Goal: Find specific page/section: Find specific page/section

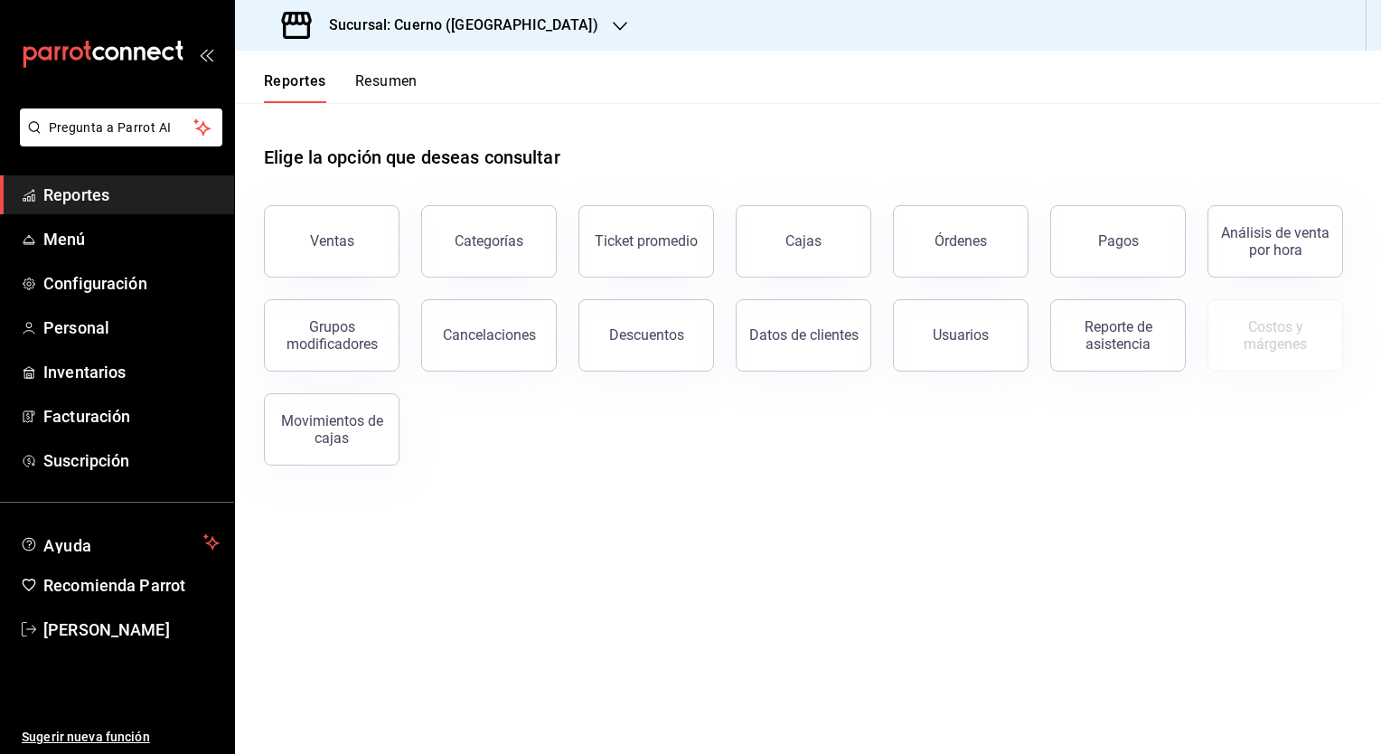
click at [438, 31] on h3 "Sucursal: Cuerno ([GEOGRAPHIC_DATA])" at bounding box center [457, 25] width 284 height 22
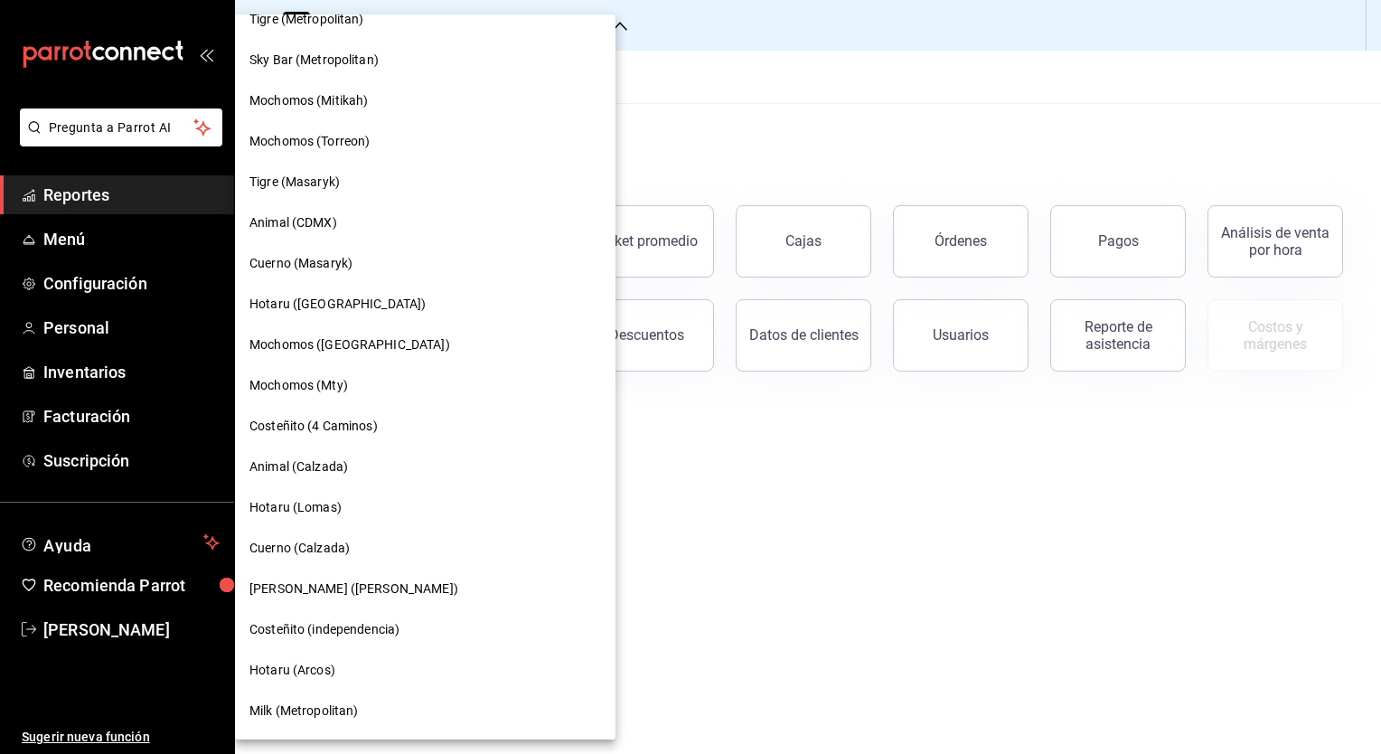
scroll to position [647, 0]
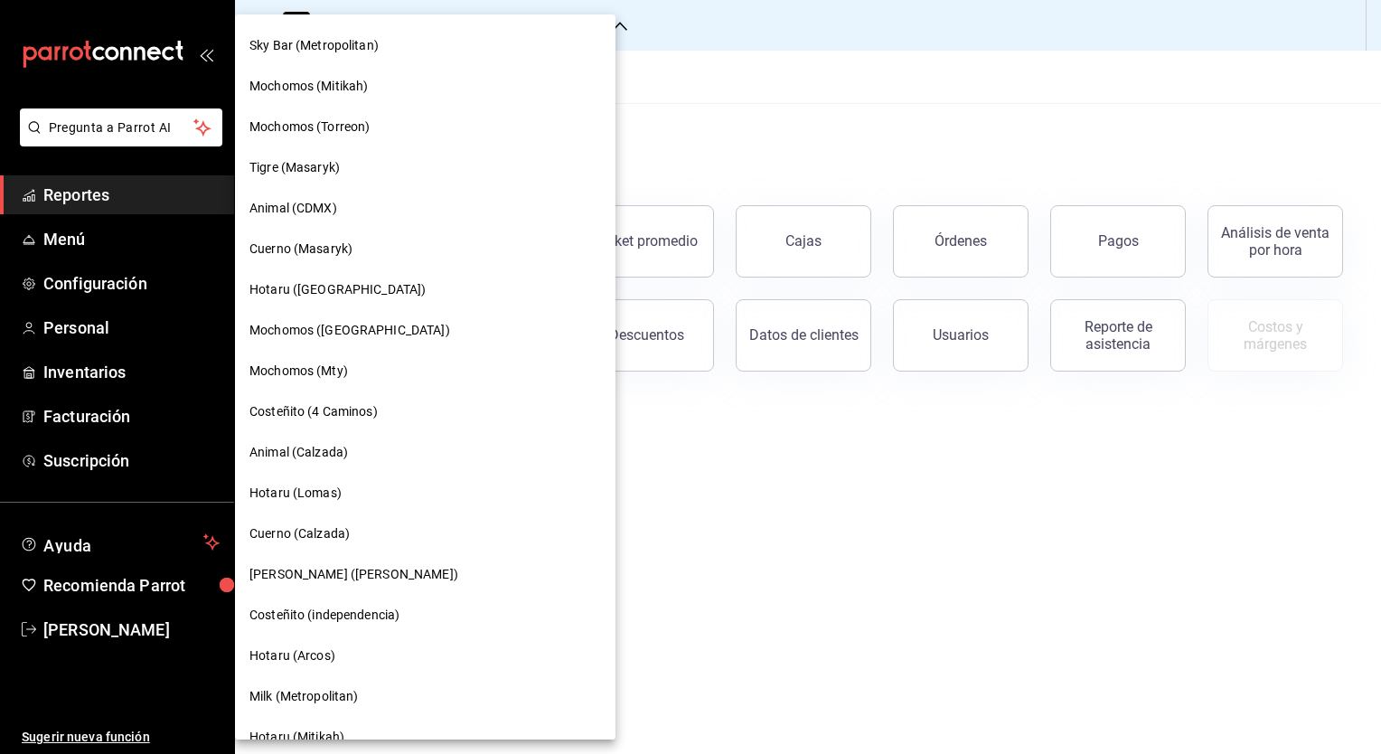
click at [332, 574] on span "[PERSON_NAME] ([PERSON_NAME])" at bounding box center [354, 574] width 209 height 19
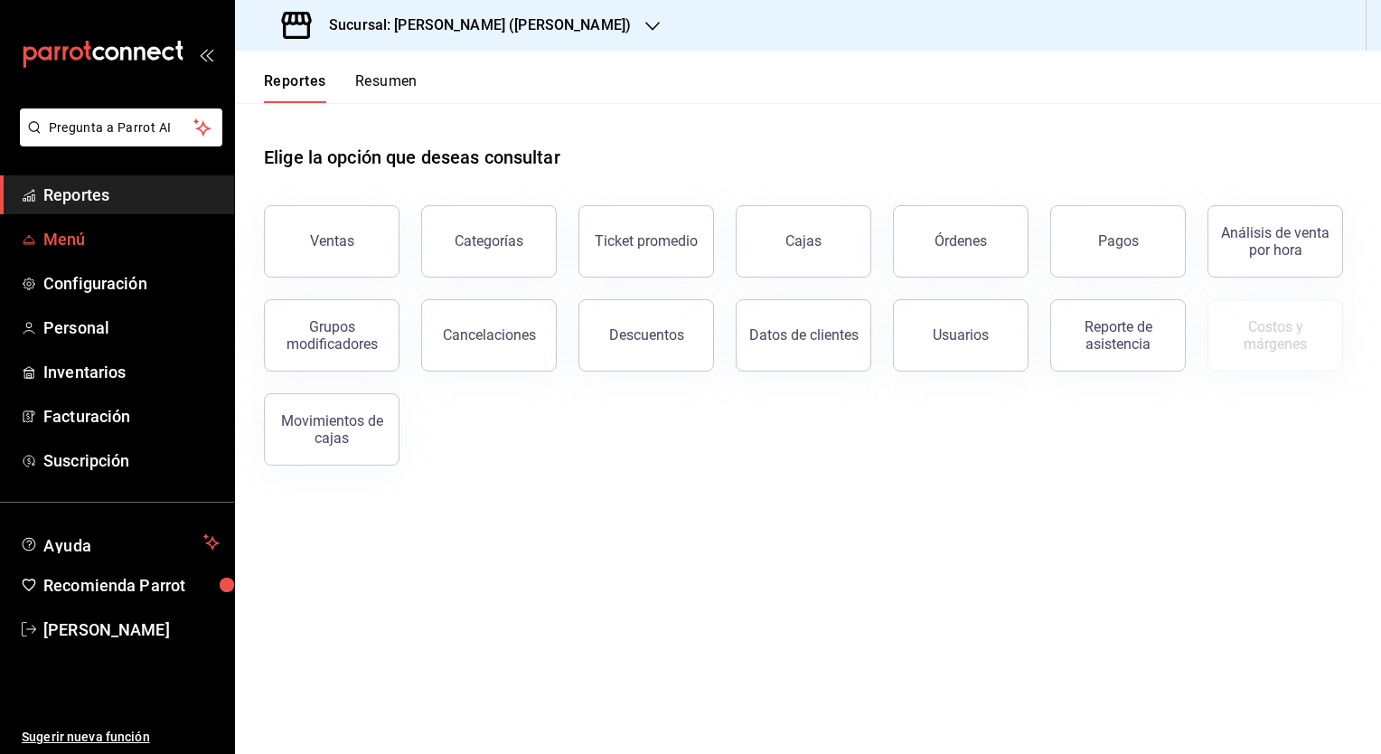
click at [72, 240] on span "Menú" at bounding box center [131, 239] width 176 height 24
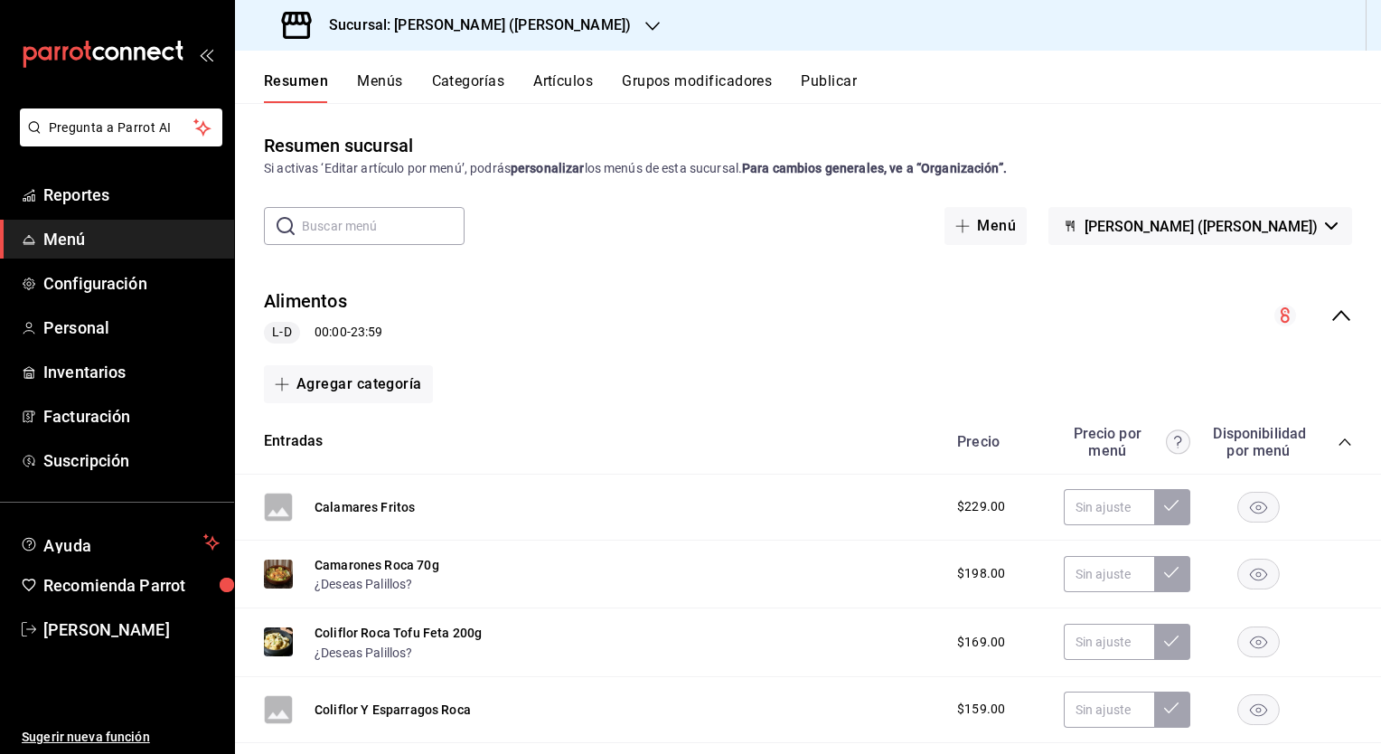
click at [1331, 326] on icon "collapse-menu-row" at bounding box center [1342, 316] width 22 height 22
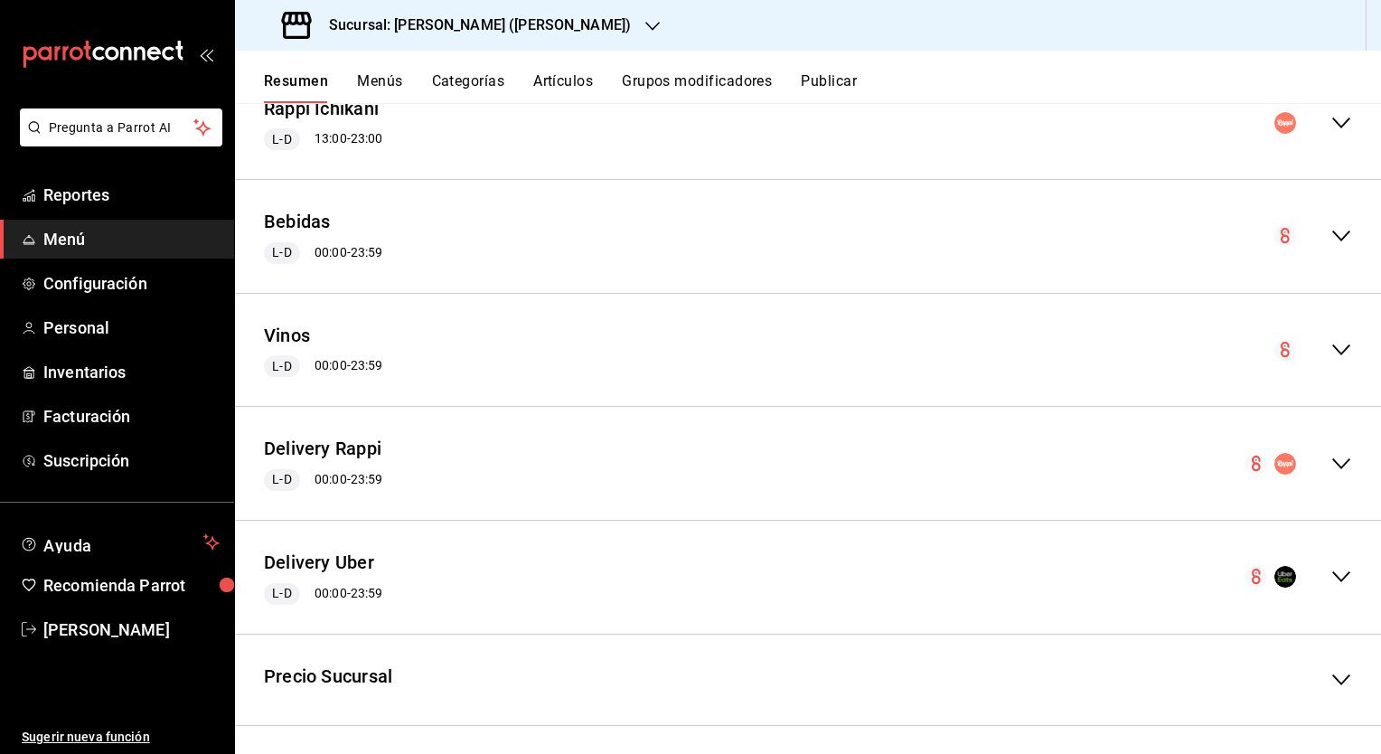
scroll to position [314, 0]
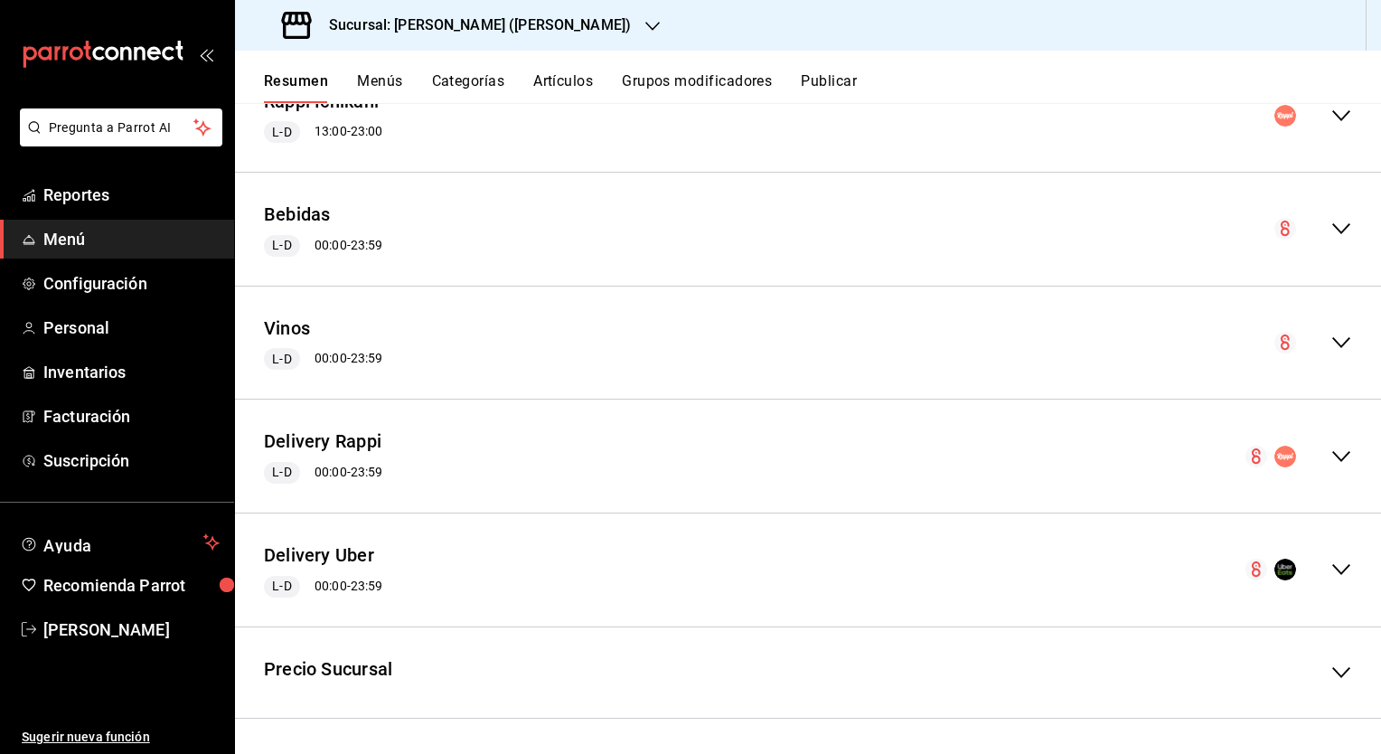
click at [1333, 570] on icon "collapse-menu-row" at bounding box center [1342, 569] width 18 height 11
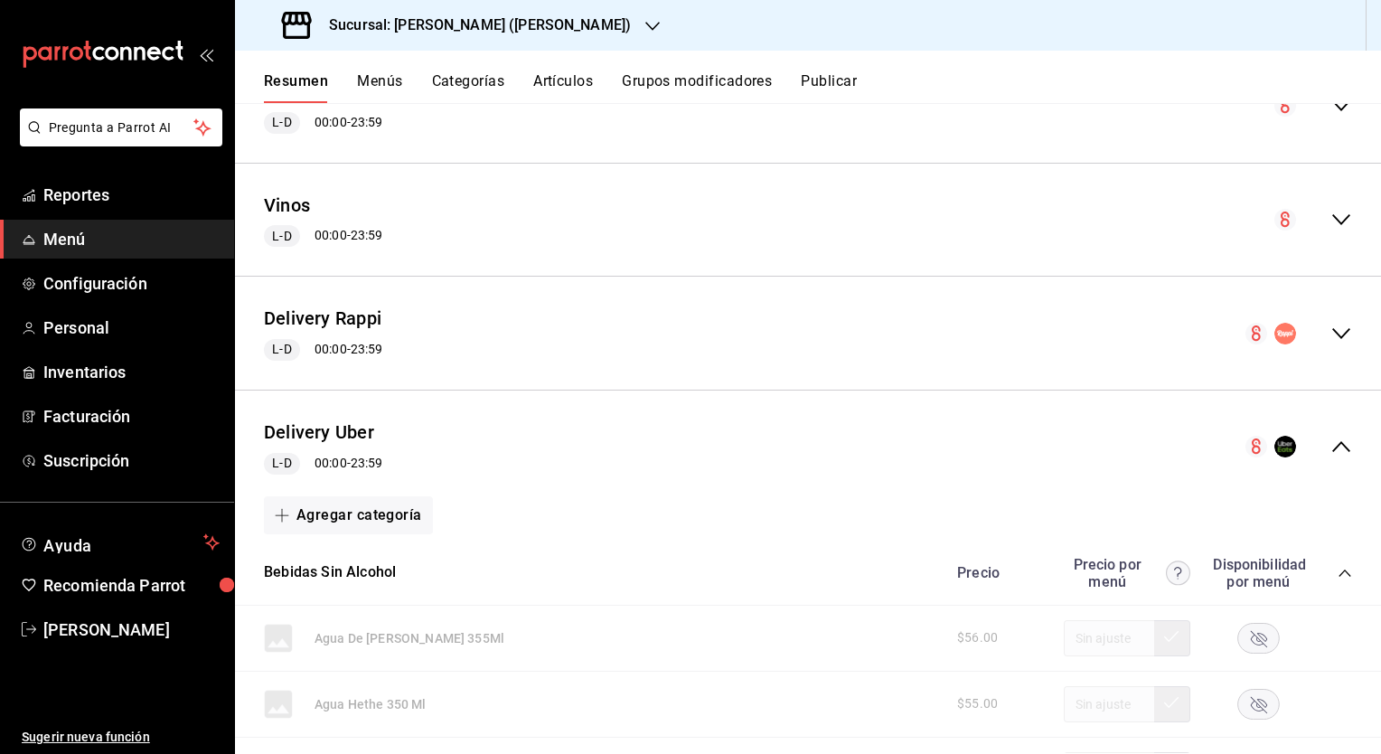
scroll to position [436, 0]
click at [1338, 570] on icon "collapse-category-row" at bounding box center [1345, 574] width 14 height 14
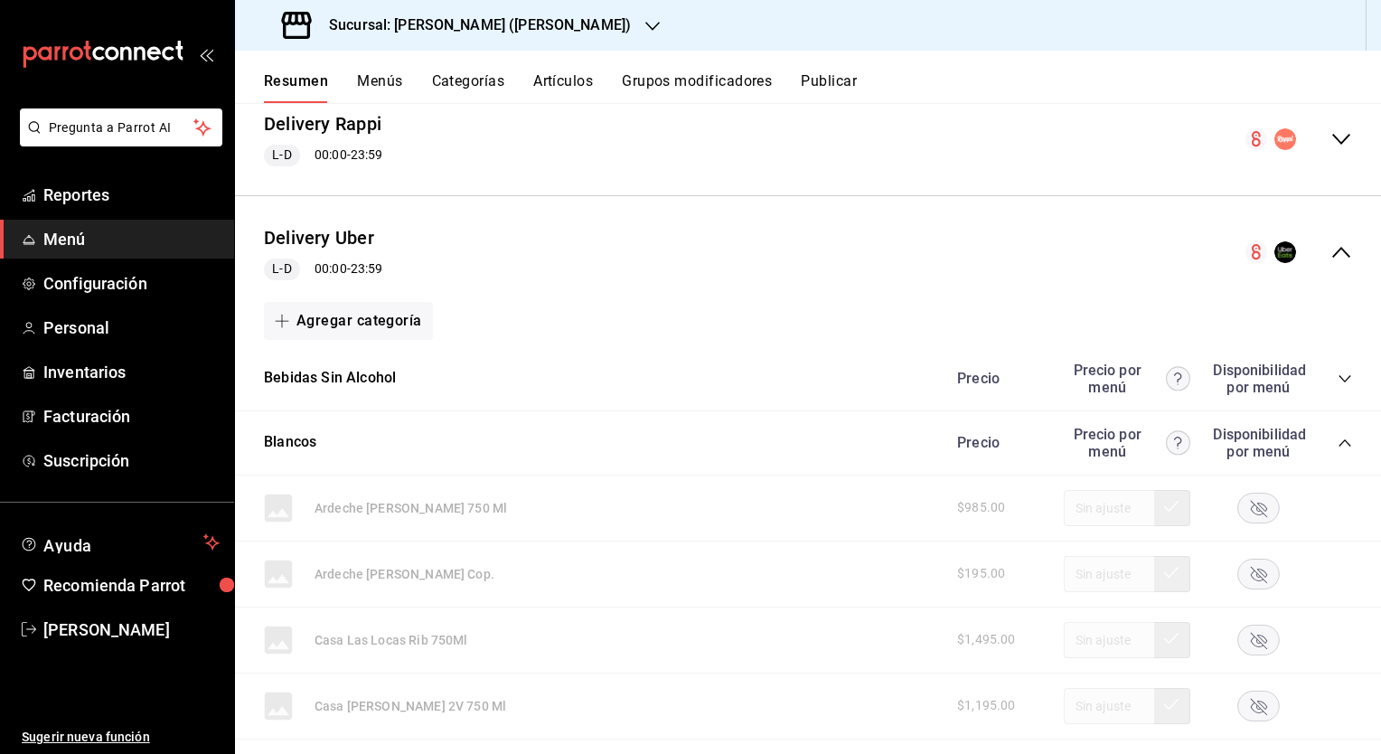
scroll to position [653, 0]
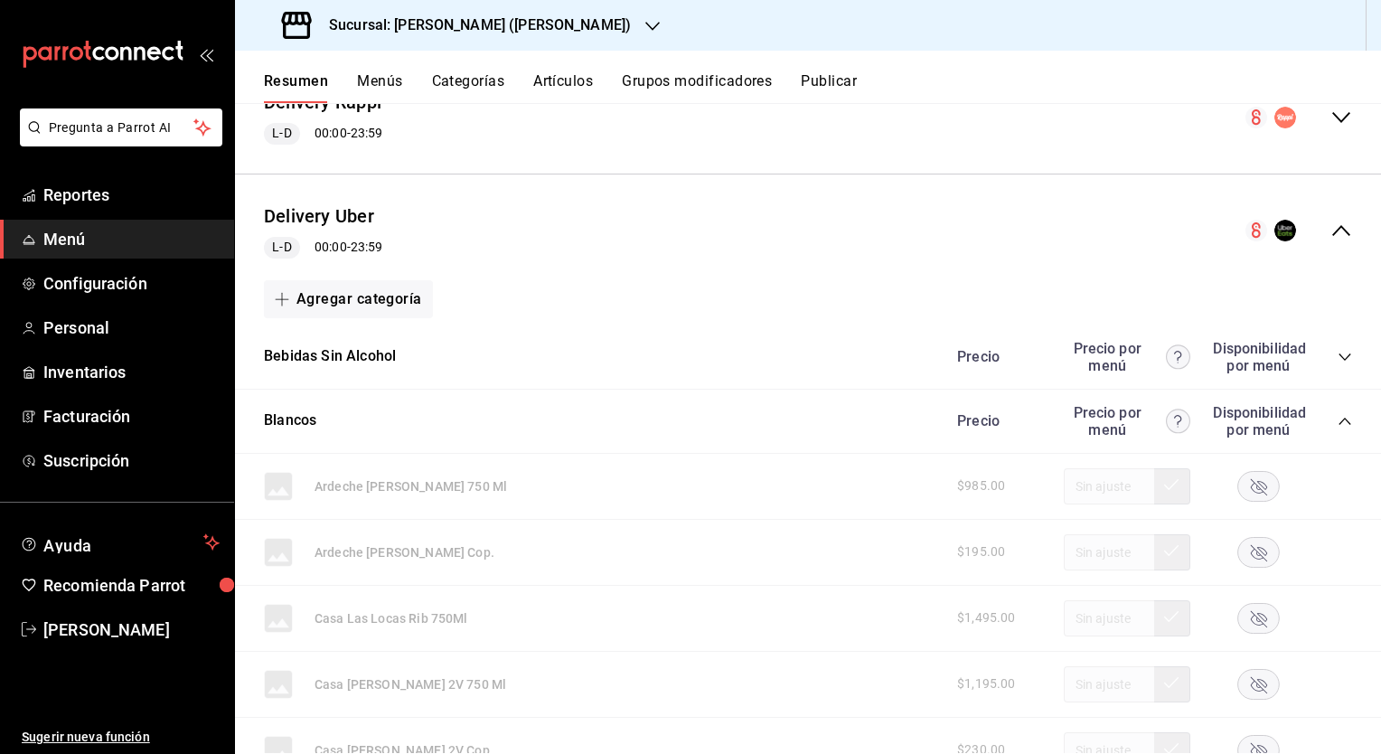
click at [1338, 422] on icon "collapse-category-row" at bounding box center [1345, 421] width 14 height 14
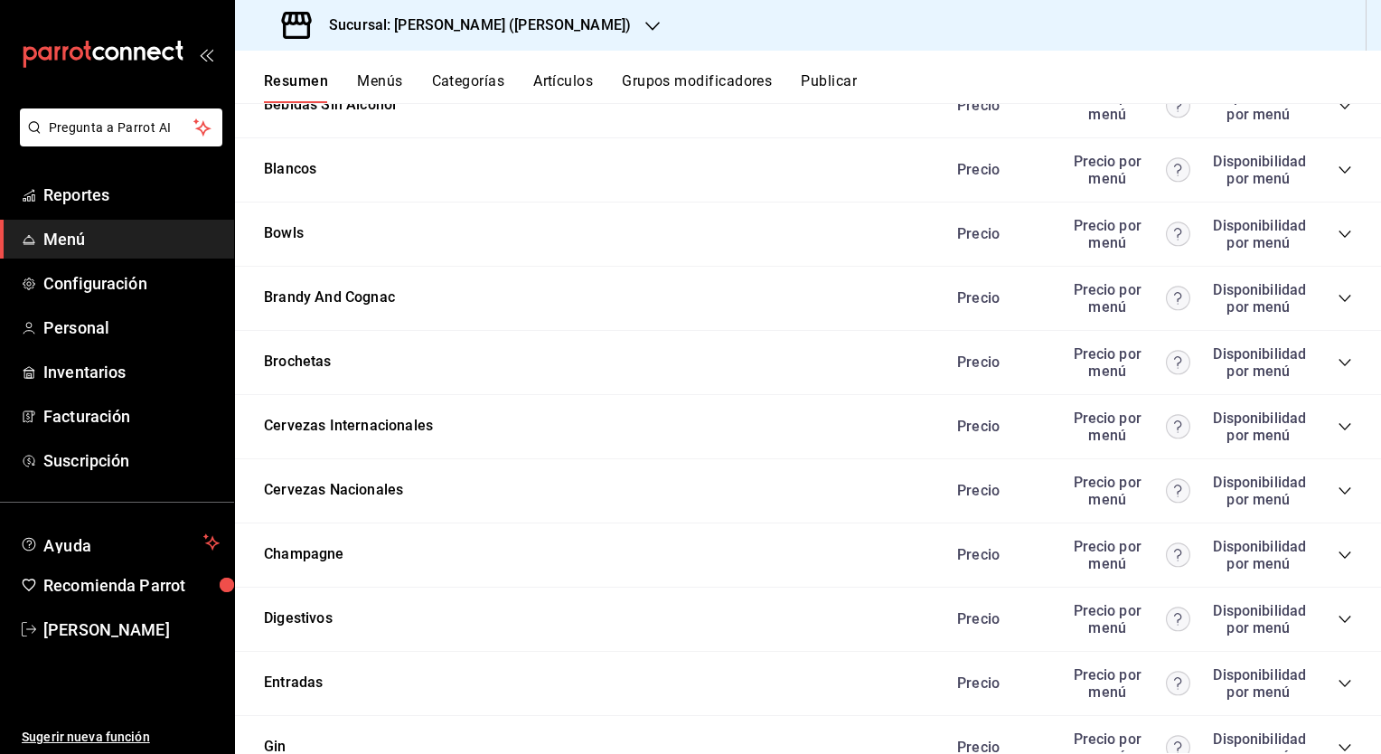
scroll to position [474, 0]
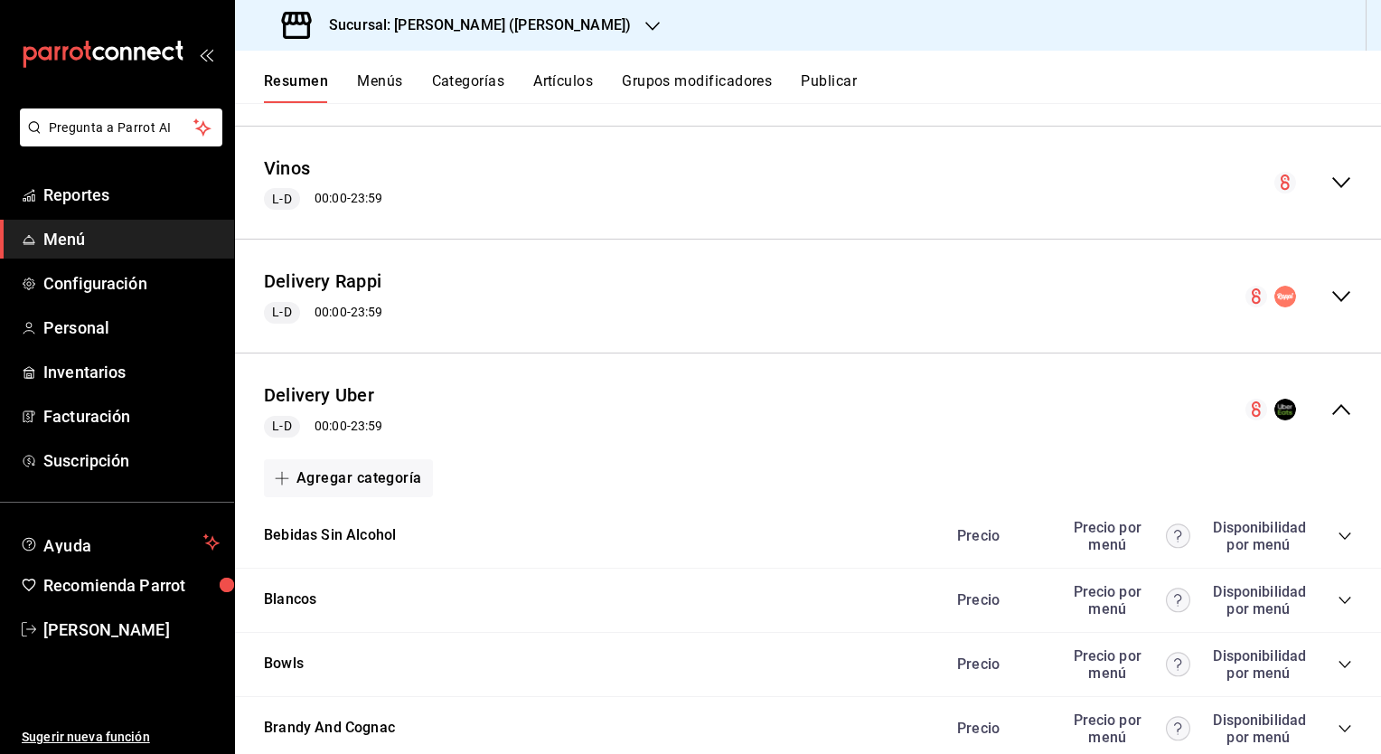
click at [1331, 410] on icon "collapse-menu-row" at bounding box center [1342, 410] width 22 height 22
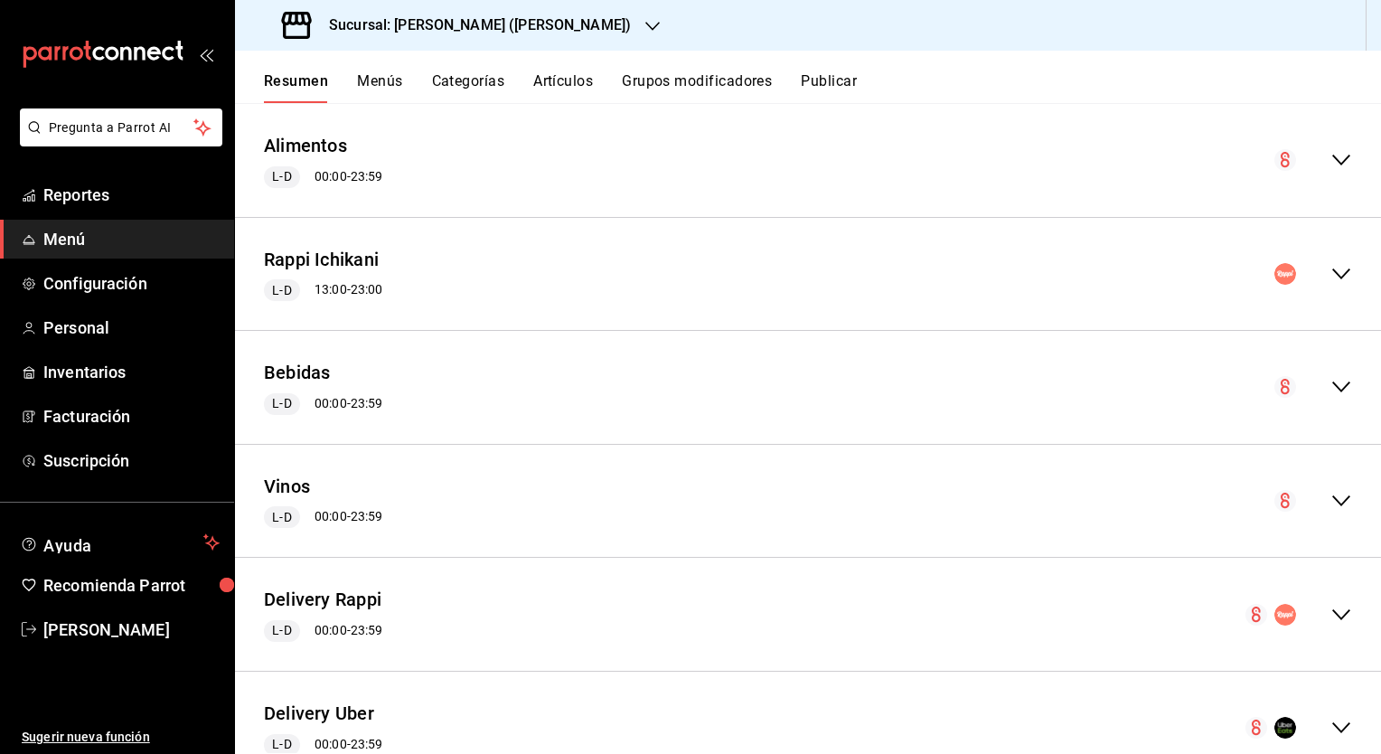
scroll to position [0, 0]
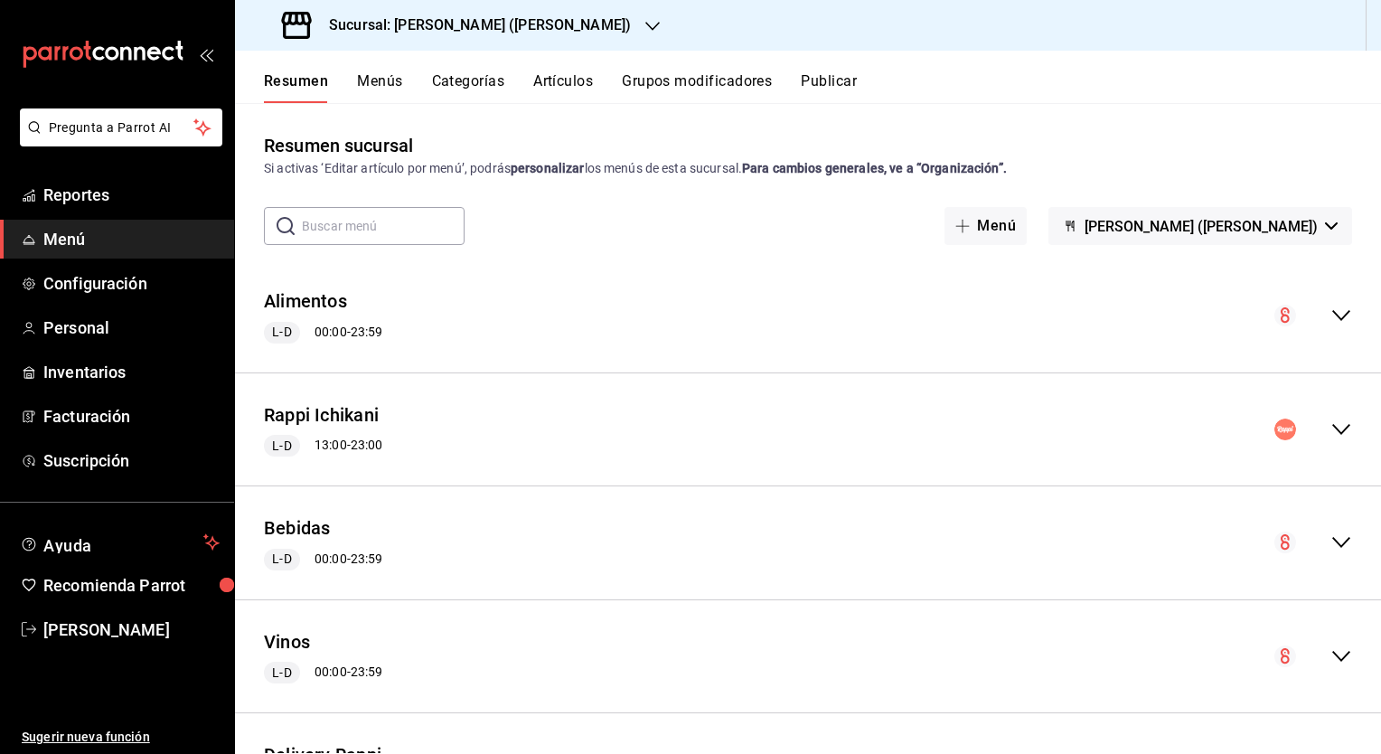
click at [1331, 419] on icon "collapse-menu-row" at bounding box center [1342, 430] width 22 height 22
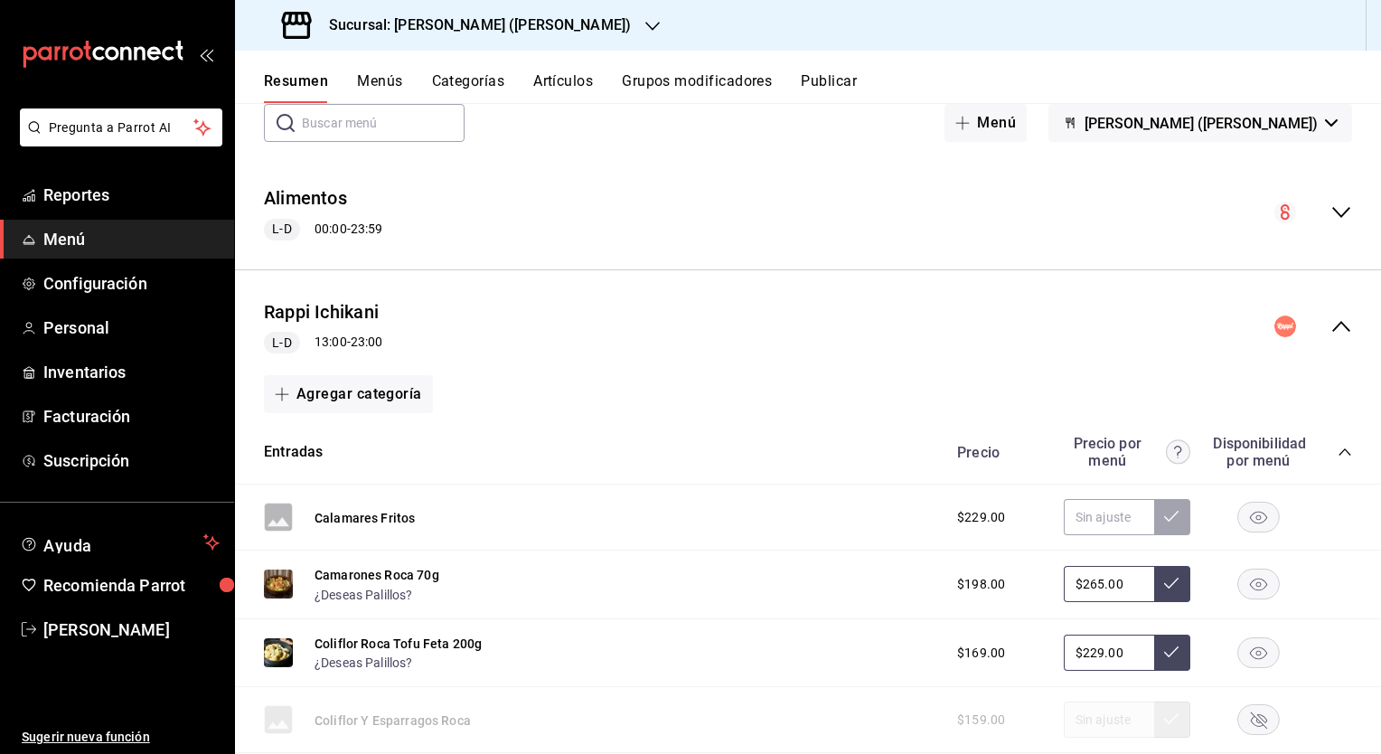
scroll to position [90, 0]
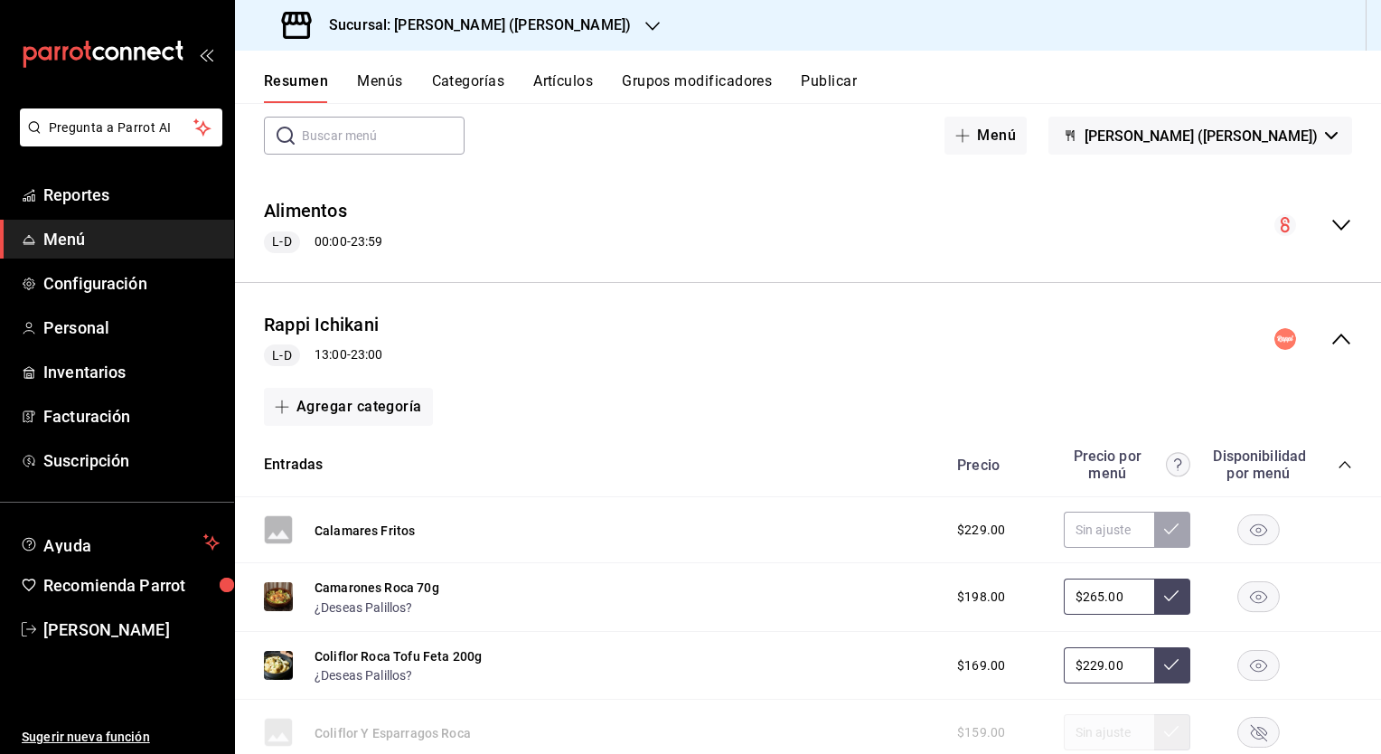
click at [1338, 464] on icon "collapse-category-row" at bounding box center [1345, 464] width 14 height 14
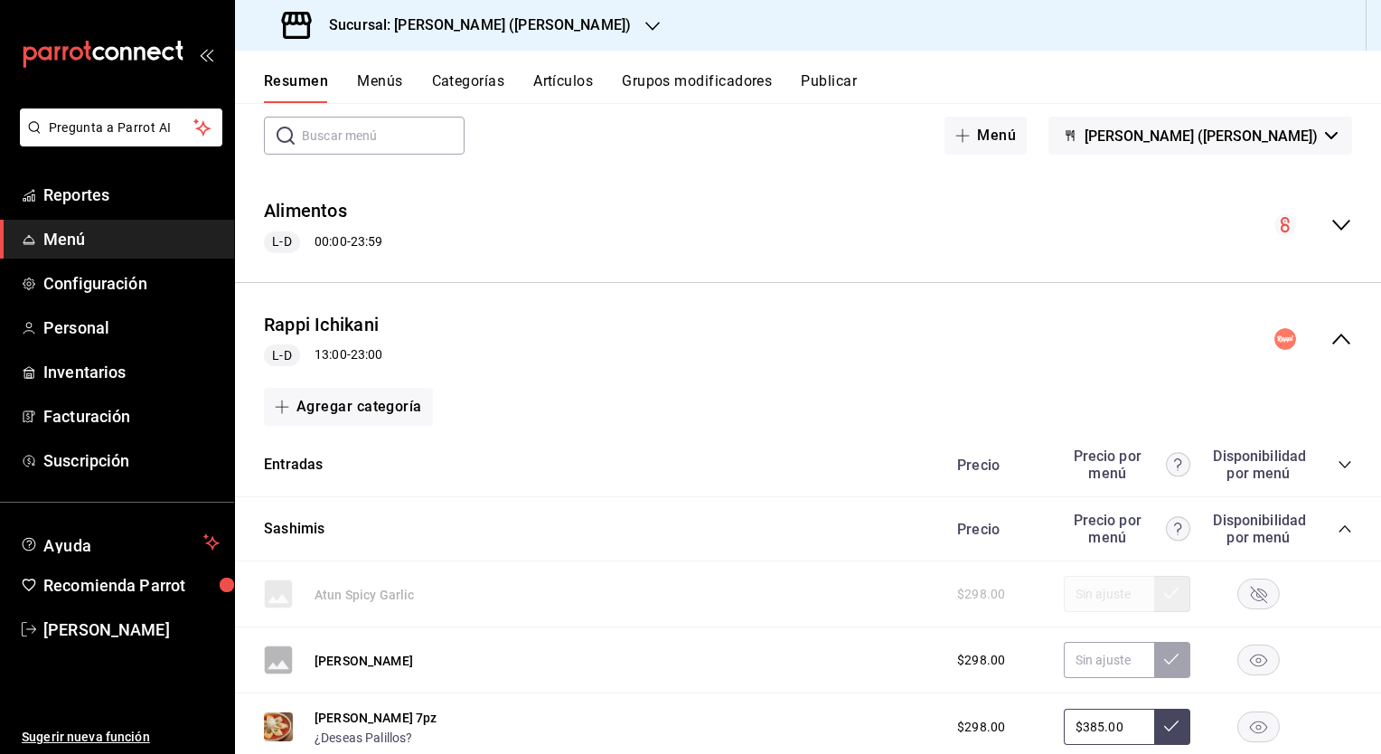
click at [1338, 530] on icon "collapse-category-row" at bounding box center [1345, 529] width 14 height 14
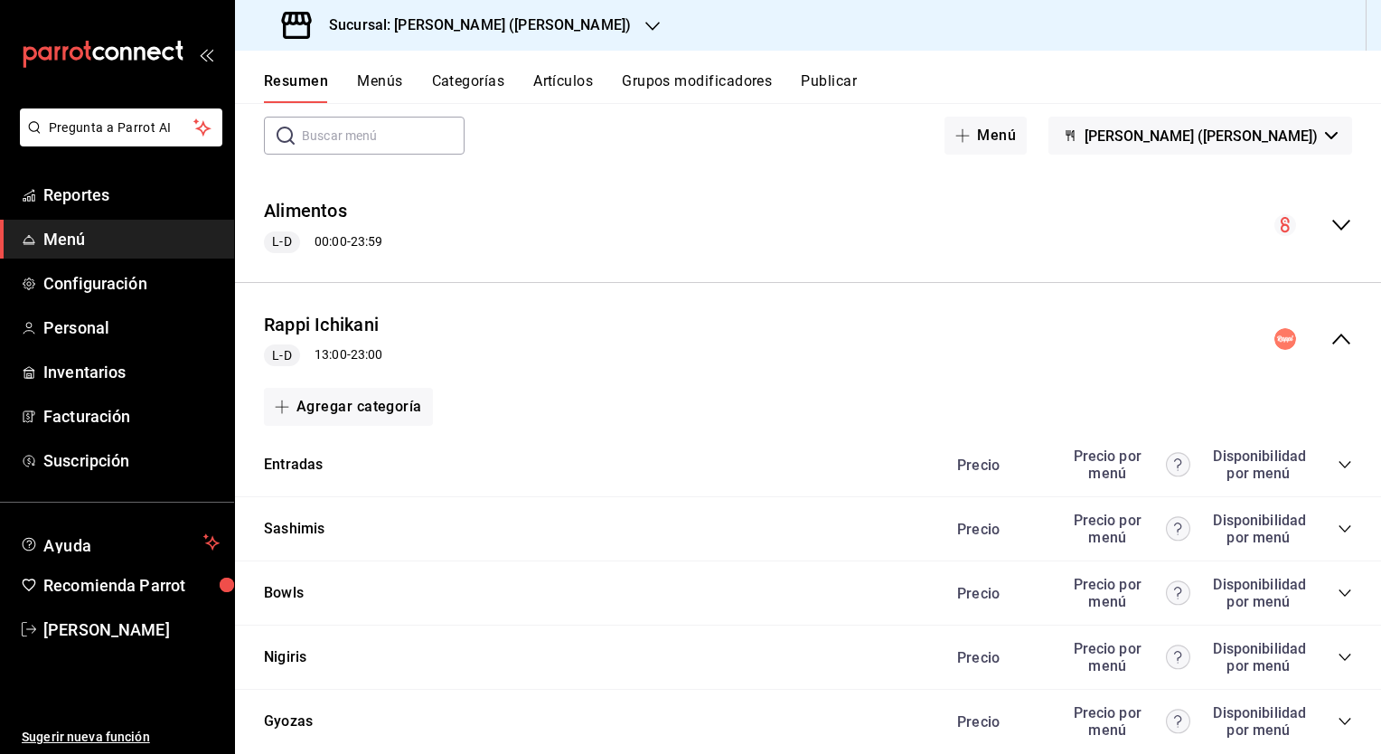
scroll to position [242, 0]
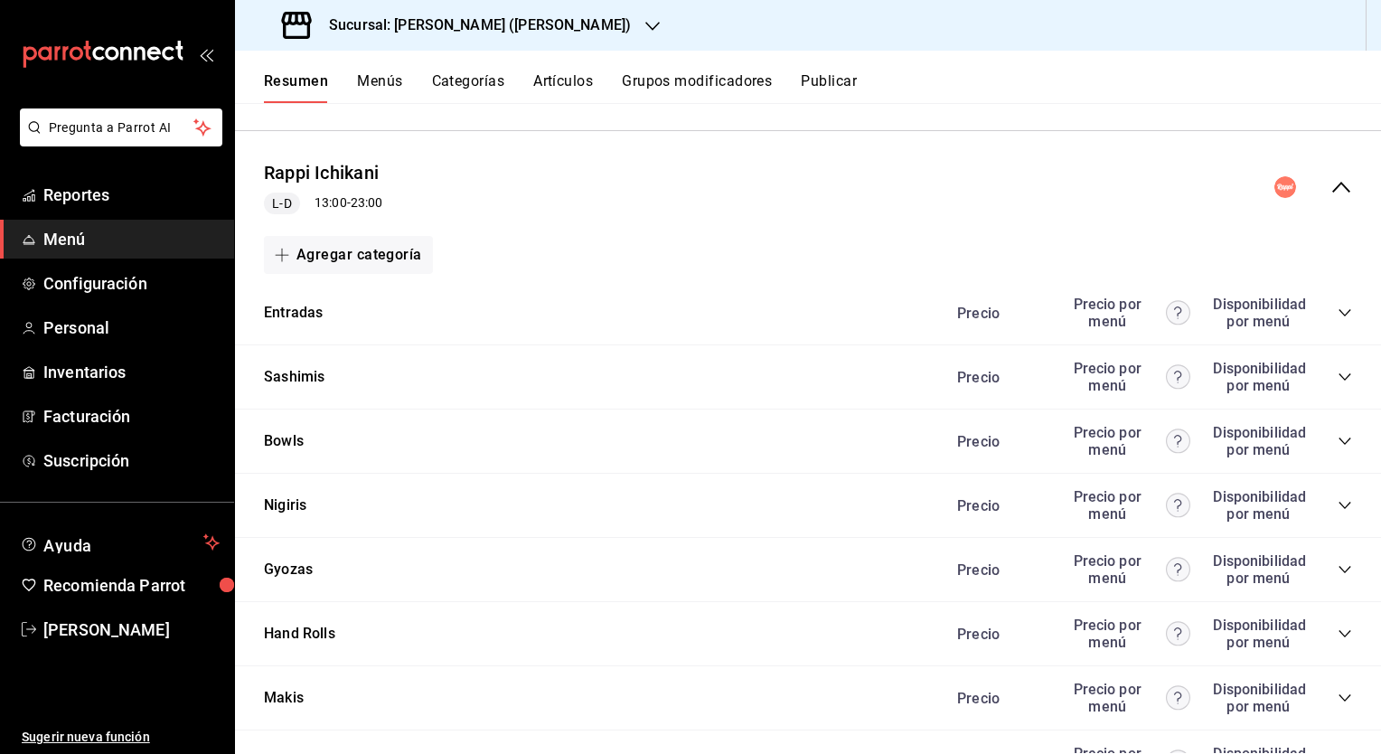
click at [1331, 186] on icon "collapse-menu-row" at bounding box center [1342, 187] width 22 height 22
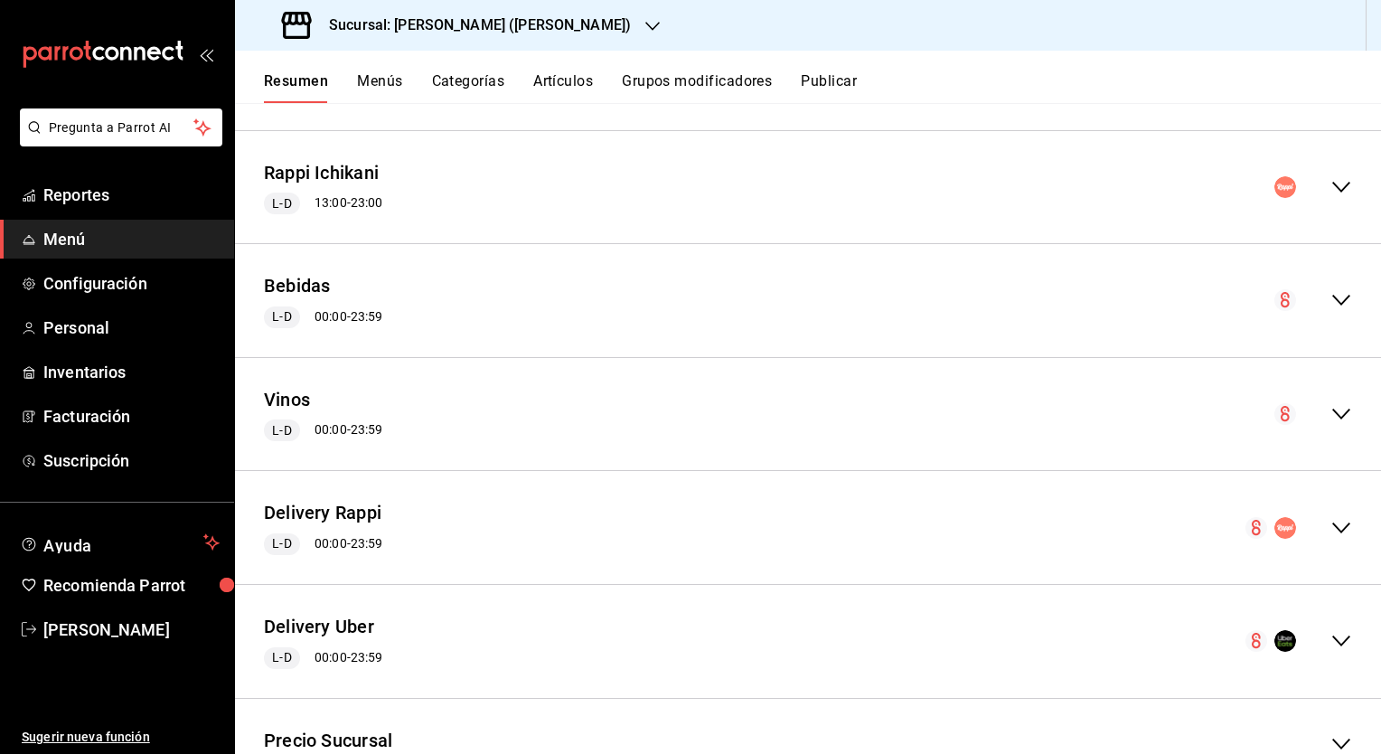
scroll to position [0, 0]
